Goal: Task Accomplishment & Management: Complete application form

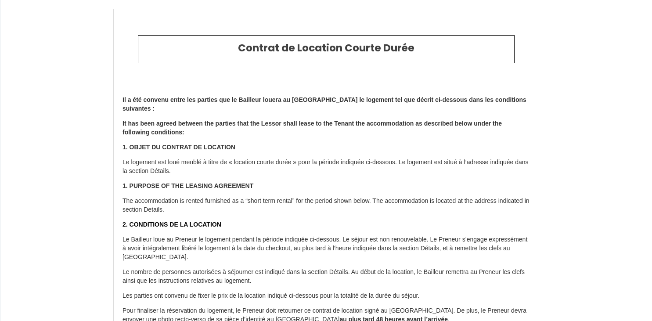
select select "PL"
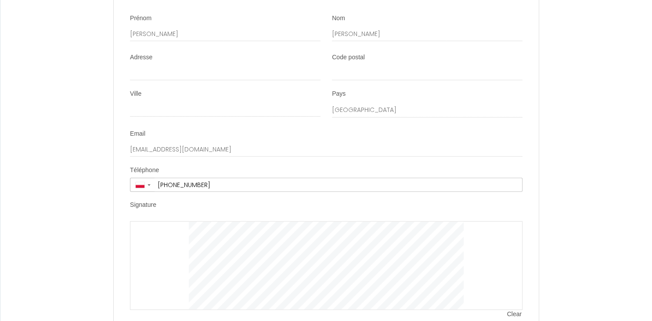
scroll to position [2198, 0]
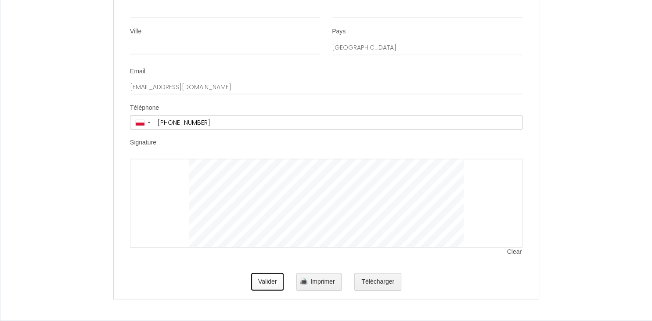
click at [265, 280] on button "Valider" at bounding box center [267, 282] width 33 height 18
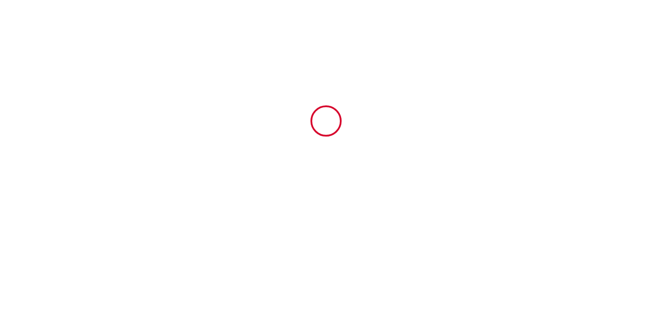
scroll to position [0, 0]
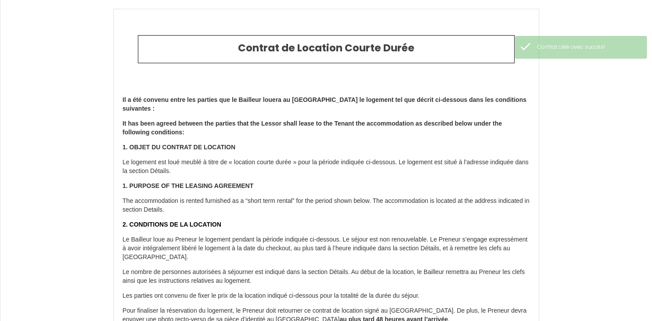
type input "60"
type input "1080"
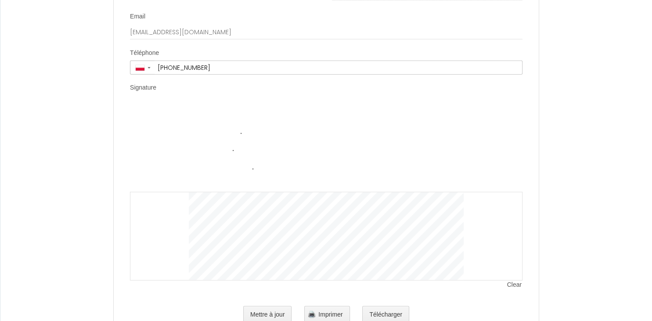
scroll to position [2268, 0]
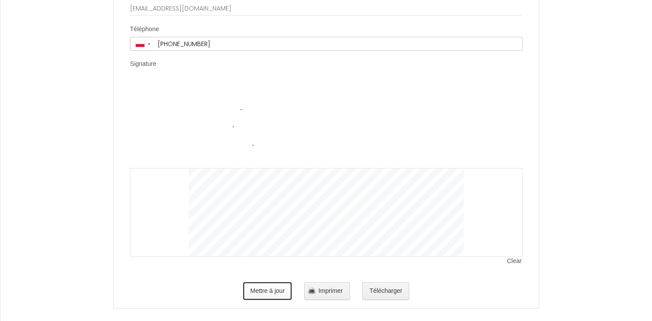
click at [274, 300] on button "Mettre à jour" at bounding box center [267, 291] width 49 height 18
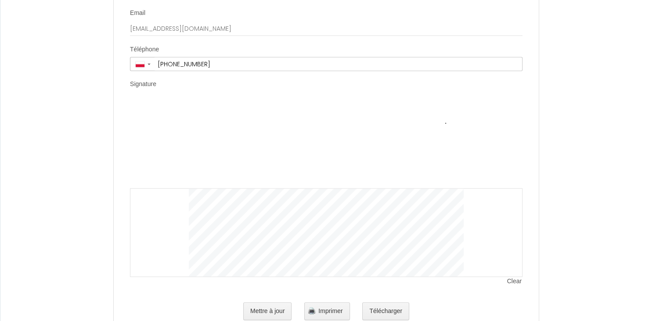
scroll to position [2254, 0]
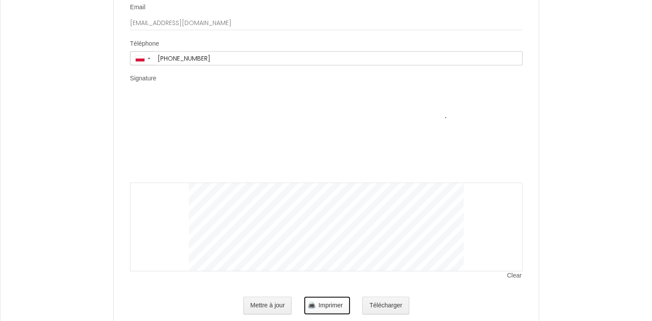
click at [328, 314] on button "Imprimer" at bounding box center [326, 306] width 45 height 18
click at [389, 314] on button "Télécharger" at bounding box center [385, 306] width 47 height 18
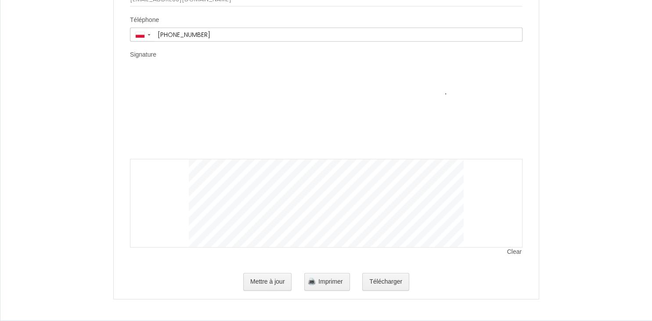
click at [514, 251] on span "Clear" at bounding box center [514, 252] width 15 height 9
click at [267, 286] on button "Mettre à jour" at bounding box center [267, 282] width 49 height 18
drag, startPoint x: 403, startPoint y: 285, endPoint x: 372, endPoint y: 282, distance: 30.4
click at [372, 282] on button "Télécharger" at bounding box center [385, 282] width 47 height 18
click at [334, 283] on span "Imprimer" at bounding box center [330, 281] width 24 height 7
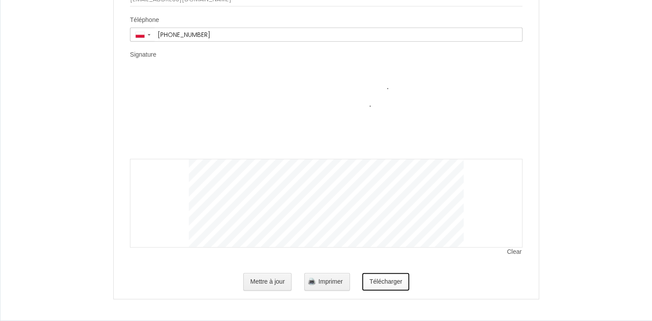
click at [386, 278] on button "Télécharger" at bounding box center [385, 282] width 47 height 18
click at [274, 284] on button "Mettre à jour" at bounding box center [267, 282] width 49 height 18
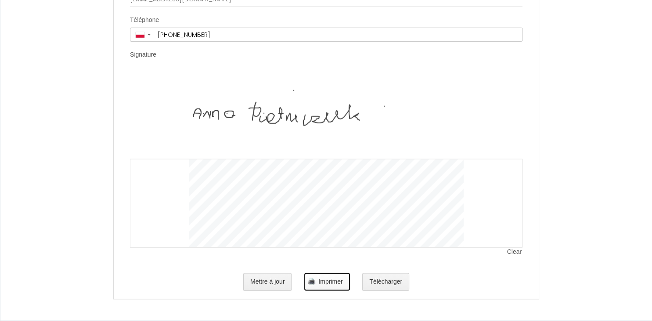
click at [330, 283] on span "Imprimer" at bounding box center [330, 281] width 24 height 7
click at [395, 281] on button "Télécharger" at bounding box center [385, 282] width 47 height 18
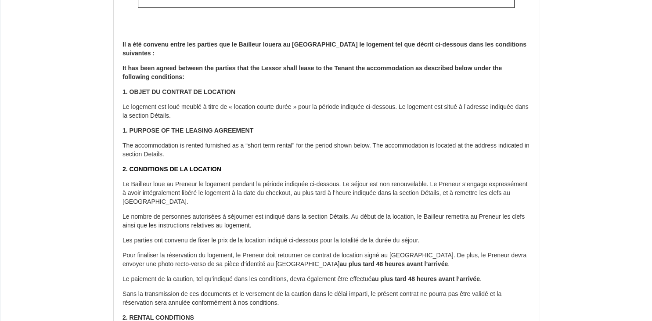
scroll to position [58, 0]
